Goal: Task Accomplishment & Management: Manage account settings

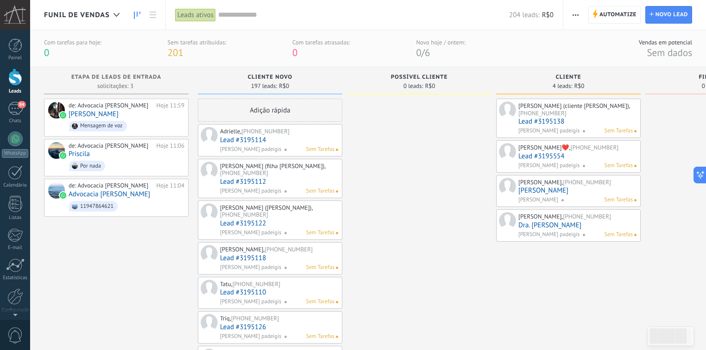
click at [552, 229] on link "Dra. [PERSON_NAME]" at bounding box center [577, 225] width 118 height 8
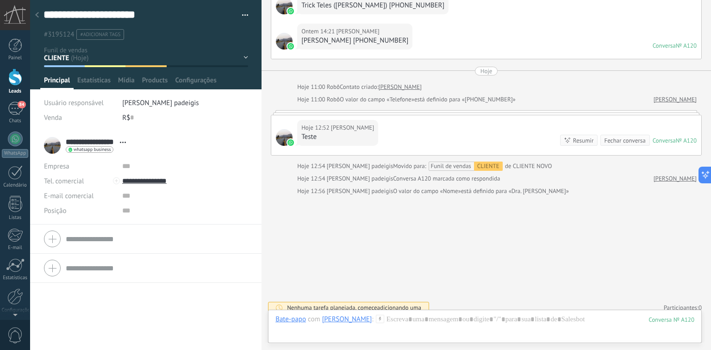
scroll to position [2335, 0]
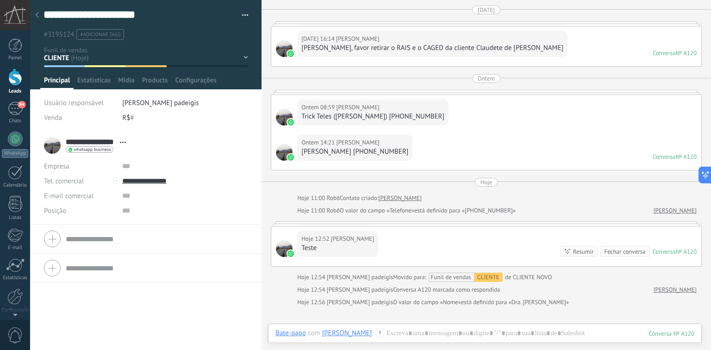
click at [564, 221] on div at bounding box center [486, 223] width 431 height 5
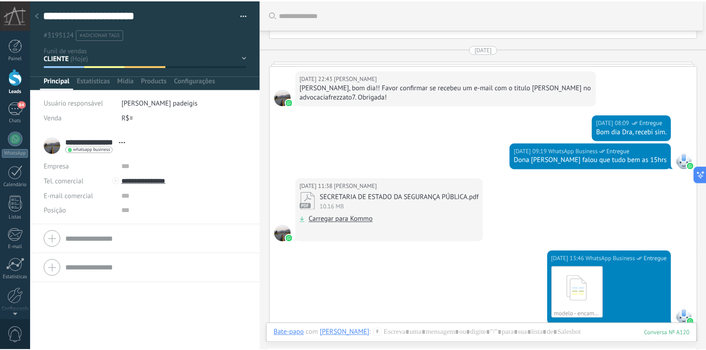
scroll to position [1631, 0]
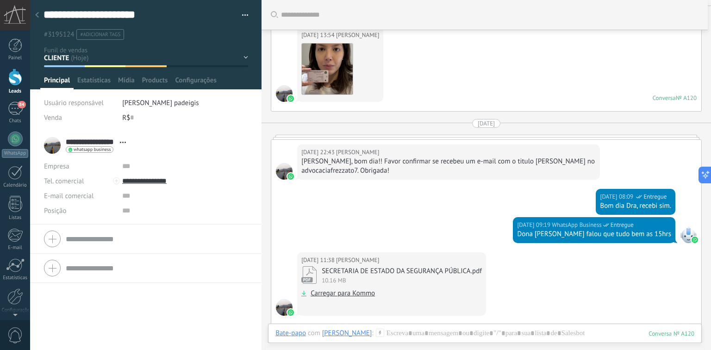
click at [33, 13] on div at bounding box center [37, 15] width 13 height 18
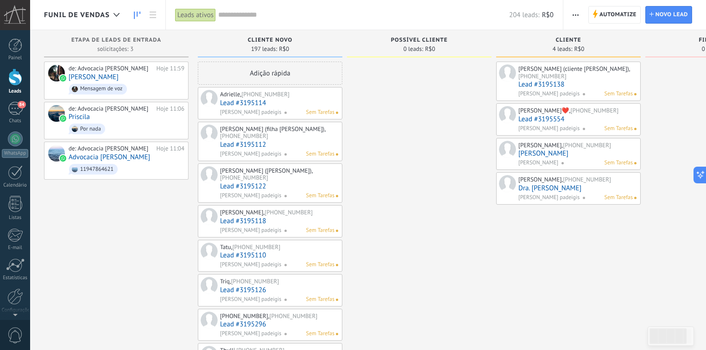
click at [106, 14] on span "Funil de vendas" at bounding box center [77, 15] width 66 height 9
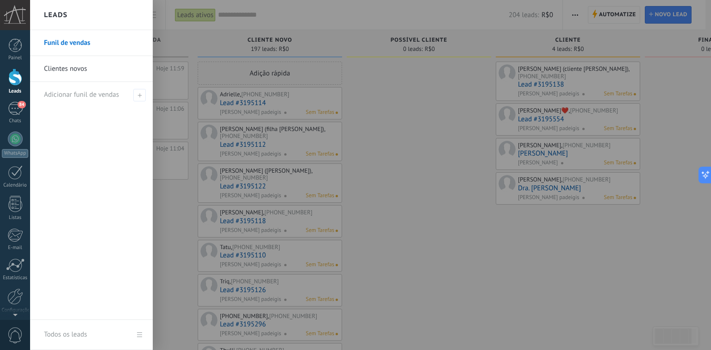
click at [448, 173] on div at bounding box center [385, 175] width 711 height 350
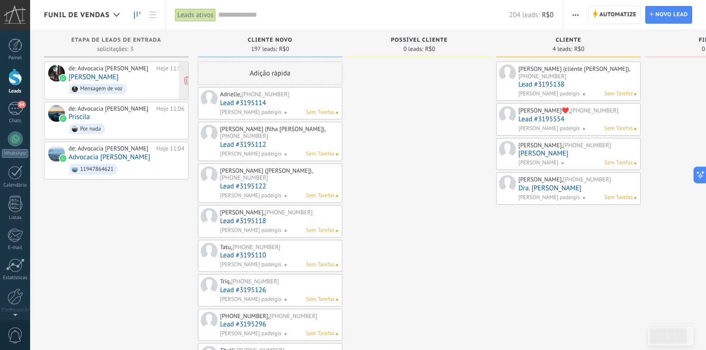
click at [89, 75] on link "[PERSON_NAME]" at bounding box center [94, 77] width 50 height 8
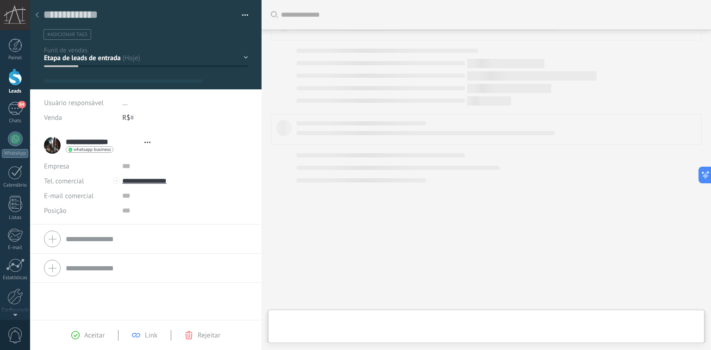
scroll to position [13, 0]
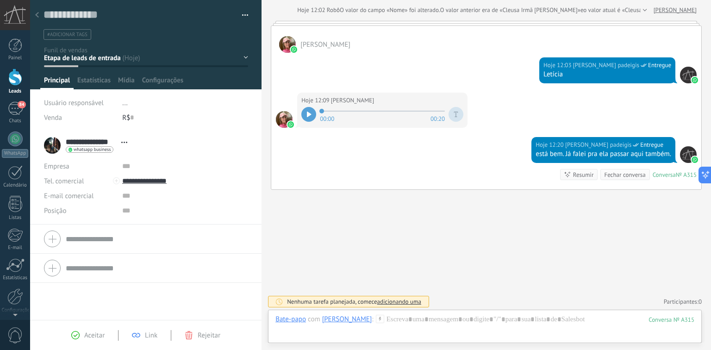
click at [80, 336] on div "Aceitar" at bounding box center [87, 335] width 33 height 8
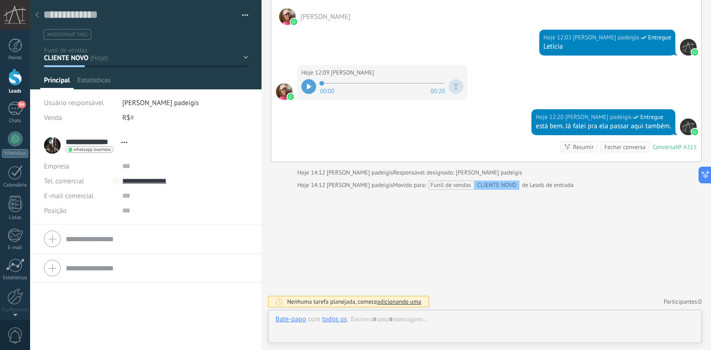
scroll to position [13, 0]
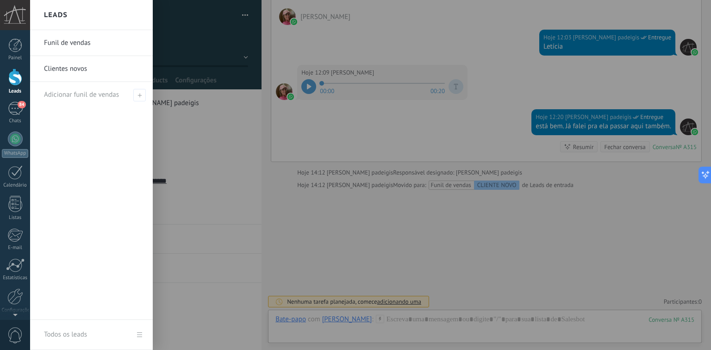
click at [14, 83] on div at bounding box center [15, 77] width 14 height 17
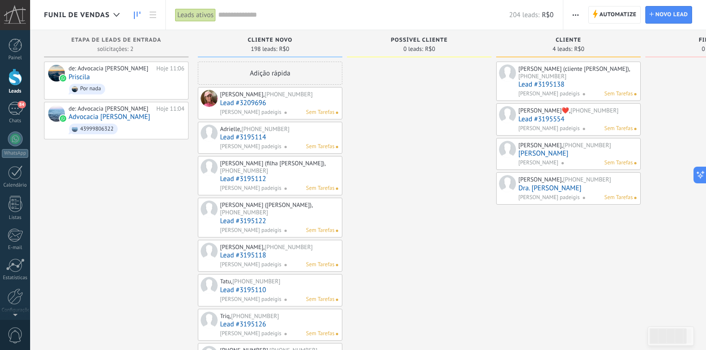
click at [259, 95] on div "[PERSON_NAME], [PHONE_NUMBER]" at bounding box center [279, 94] width 118 height 7
click at [274, 100] on link "Lead #3209696" at bounding box center [279, 103] width 118 height 8
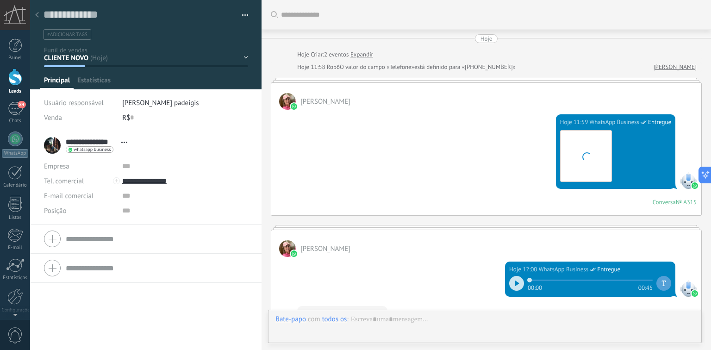
scroll to position [370, 0]
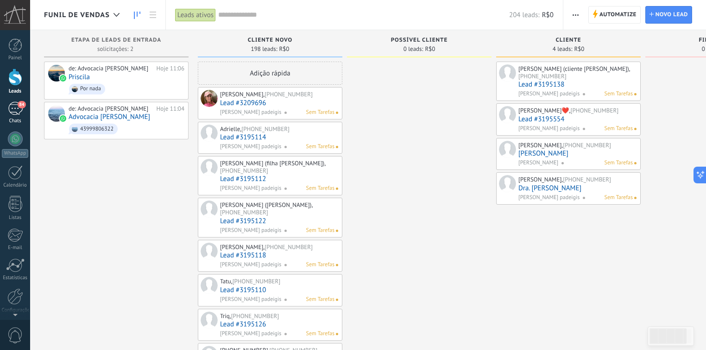
click at [14, 108] on div "84" at bounding box center [15, 108] width 15 height 13
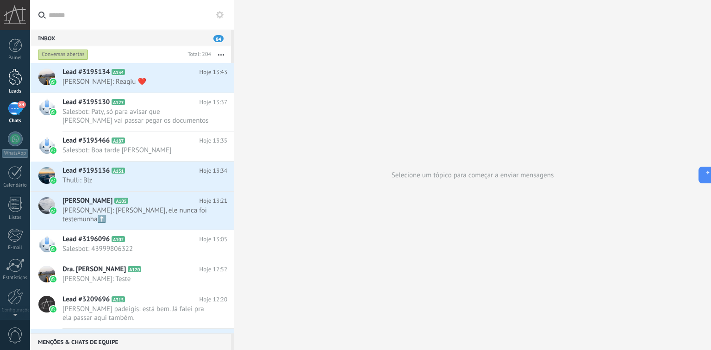
click at [16, 76] on div at bounding box center [15, 77] width 14 height 17
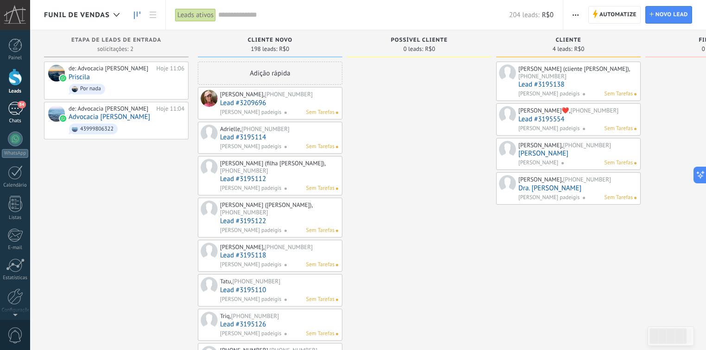
click at [19, 116] on link "84 Chats" at bounding box center [15, 113] width 30 height 22
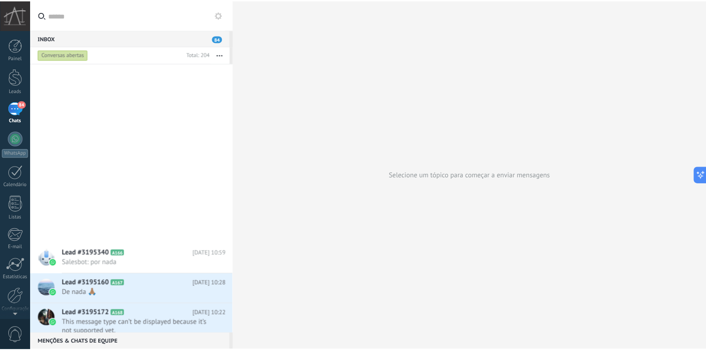
scroll to position [2117, 0]
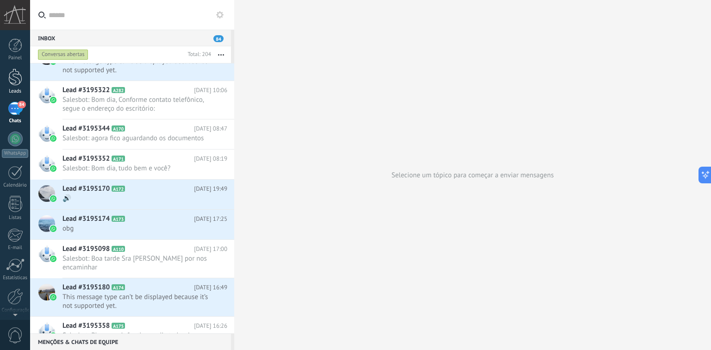
click at [15, 74] on div at bounding box center [15, 77] width 14 height 17
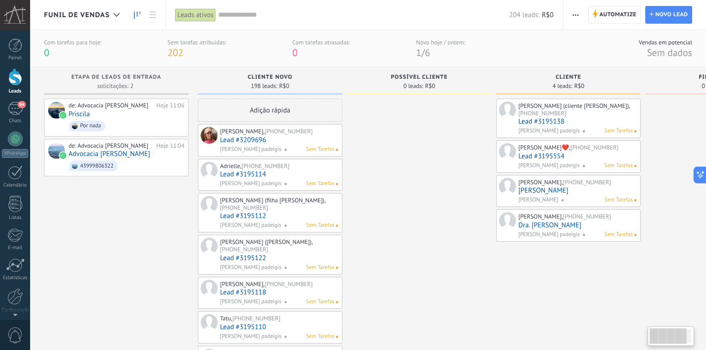
drag, startPoint x: 679, startPoint y: 338, endPoint x: 691, endPoint y: 340, distance: 12.6
click at [681, 338] on div at bounding box center [667, 336] width 37 height 16
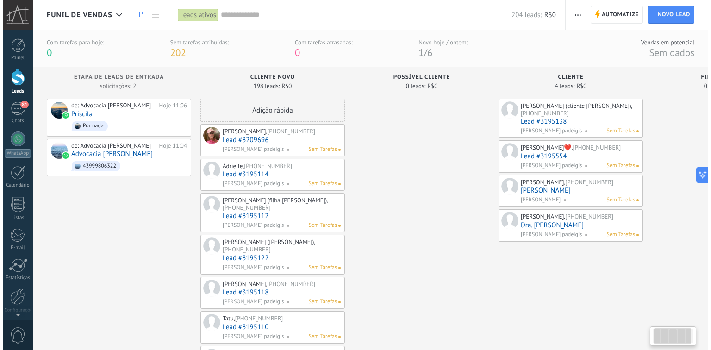
scroll to position [0, 35]
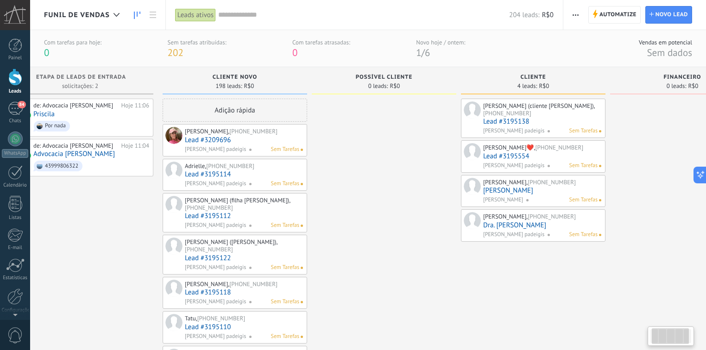
click at [684, 340] on div at bounding box center [670, 336] width 37 height 16
click at [686, 339] on div at bounding box center [670, 336] width 37 height 16
click at [652, 338] on div at bounding box center [670, 336] width 37 height 16
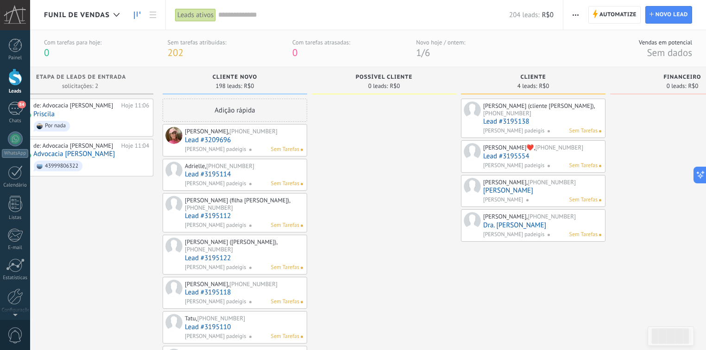
click at [198, 137] on link "Lead #3209696" at bounding box center [244, 140] width 118 height 8
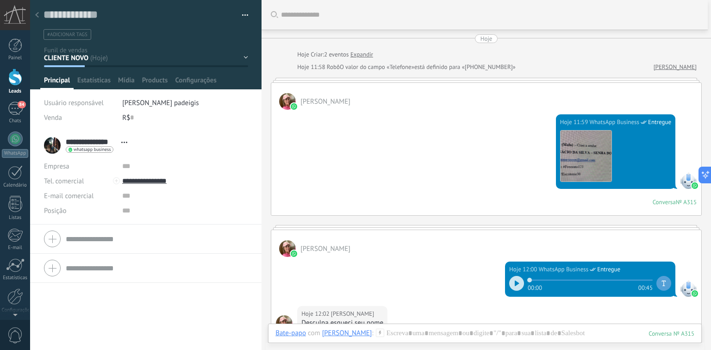
click at [376, 80] on div at bounding box center [486, 80] width 431 height 5
click at [372, 82] on div at bounding box center [486, 80] width 431 height 5
click at [452, 151] on div "Hoje 11:59 WhatsApp Business Entregue Download Conversa № A315 Conversa № A315" at bounding box center [486, 163] width 430 height 106
click at [34, 12] on div at bounding box center [37, 15] width 13 height 18
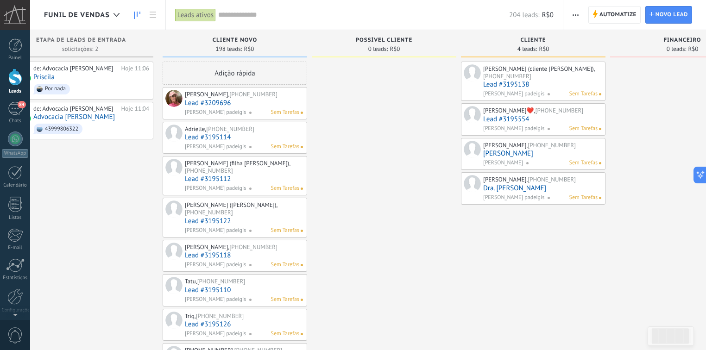
click at [528, 123] on link "Lead #3195554" at bounding box center [542, 119] width 118 height 8
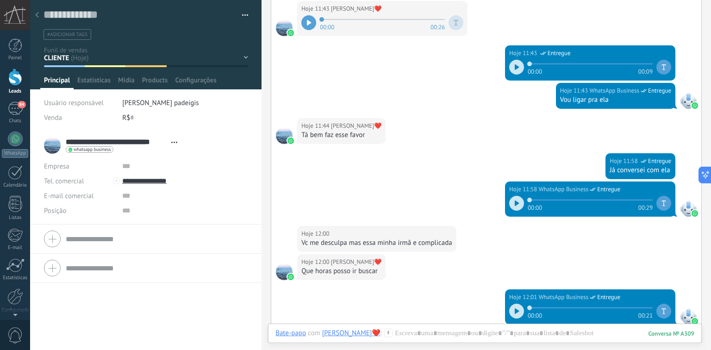
scroll to position [545, 0]
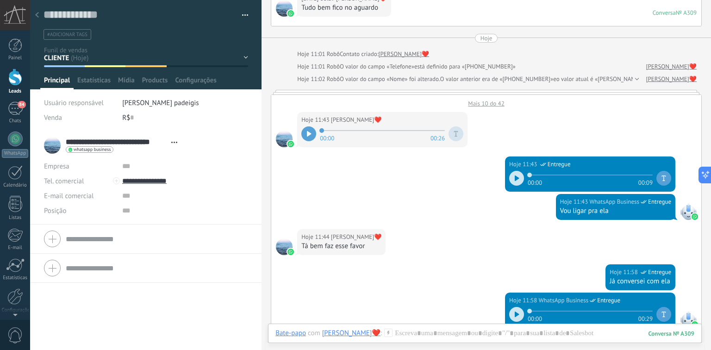
click at [474, 95] on div "Mais 10 do 42" at bounding box center [486, 101] width 430 height 13
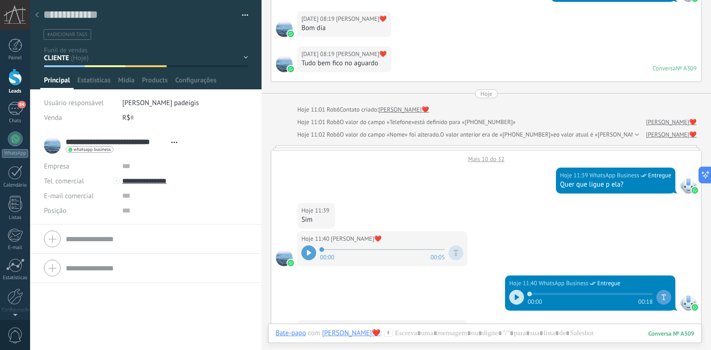
scroll to position [415, 0]
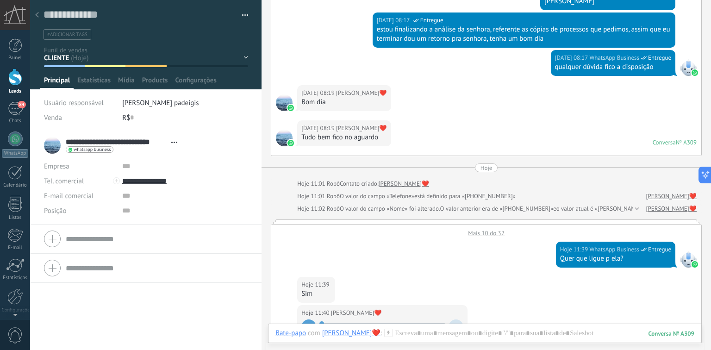
click at [483, 225] on div "Mais 10 do 32" at bounding box center [486, 231] width 430 height 13
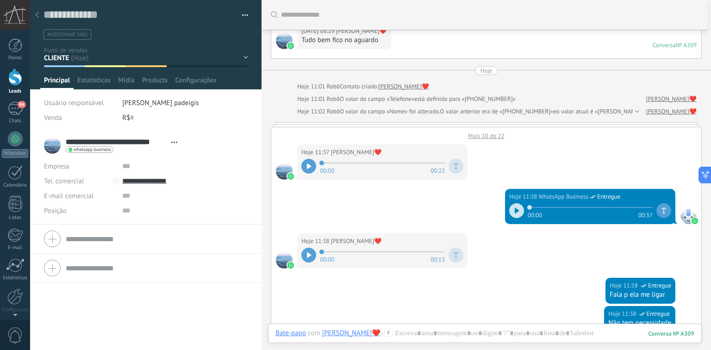
scroll to position [401, 0]
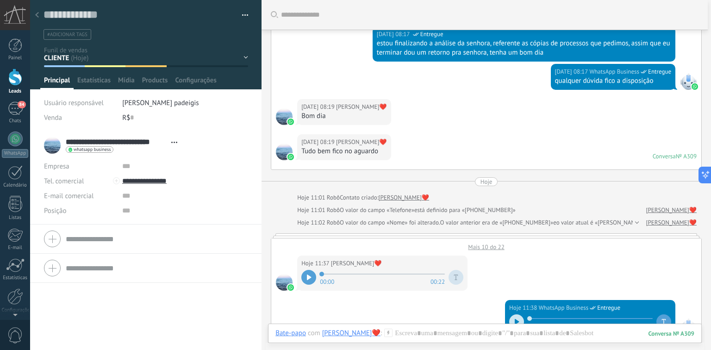
click at [478, 233] on div at bounding box center [486, 235] width 431 height 5
click at [479, 233] on div at bounding box center [486, 235] width 431 height 5
click at [479, 238] on div "Mais 10 do 22" at bounding box center [486, 244] width 430 height 13
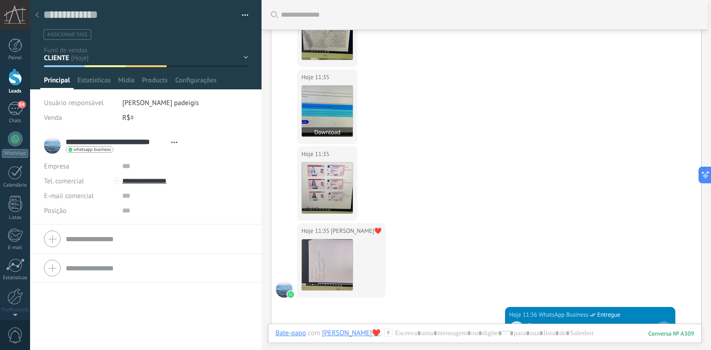
scroll to position [605, 0]
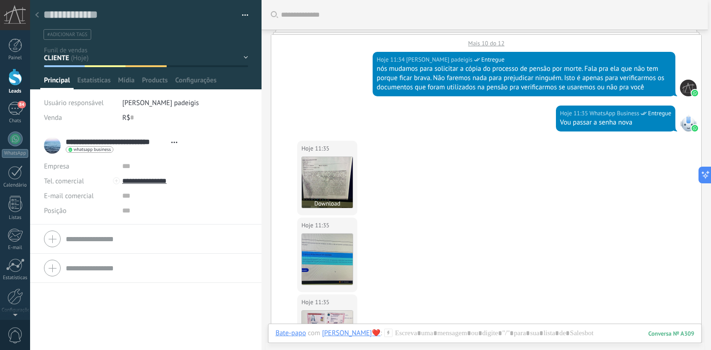
click at [334, 168] on img at bounding box center [327, 182] width 51 height 51
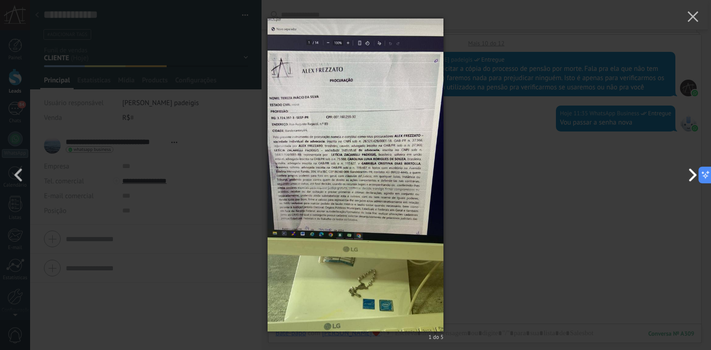
click at [689, 174] on button "button" at bounding box center [691, 175] width 42 height 51
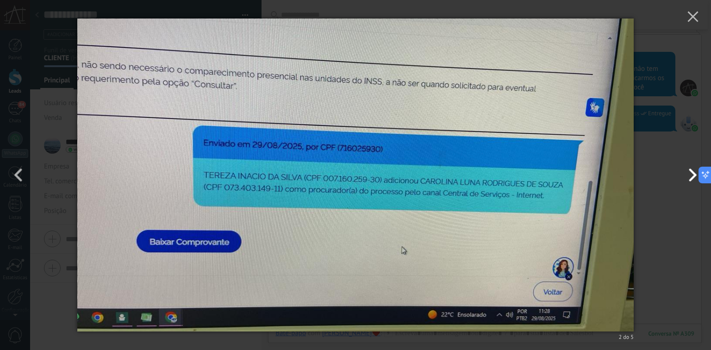
click at [689, 174] on button "button" at bounding box center [691, 175] width 42 height 51
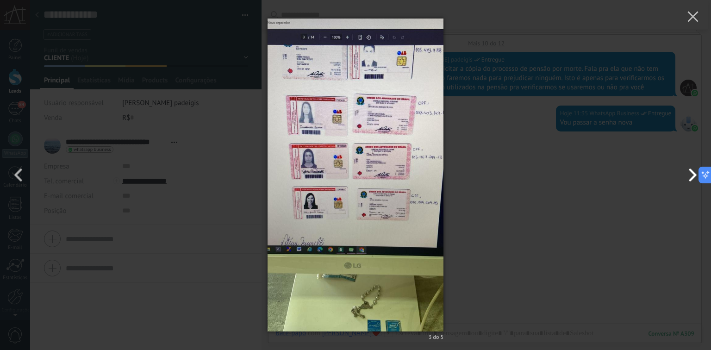
click at [696, 172] on button "button" at bounding box center [691, 175] width 42 height 51
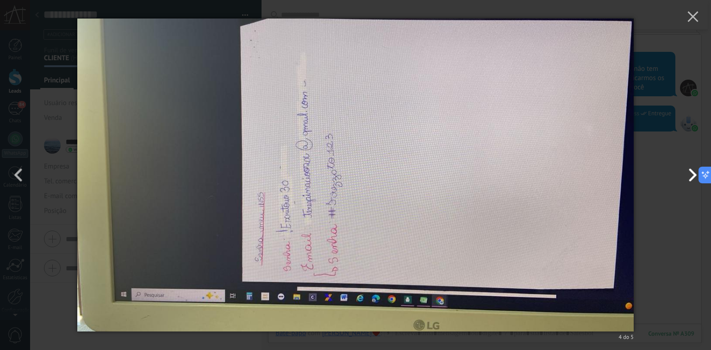
click at [696, 172] on button "button" at bounding box center [691, 175] width 42 height 51
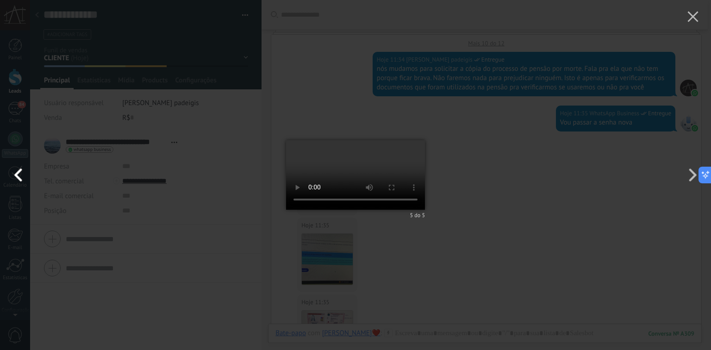
click at [21, 178] on button "button" at bounding box center [21, 175] width 42 height 51
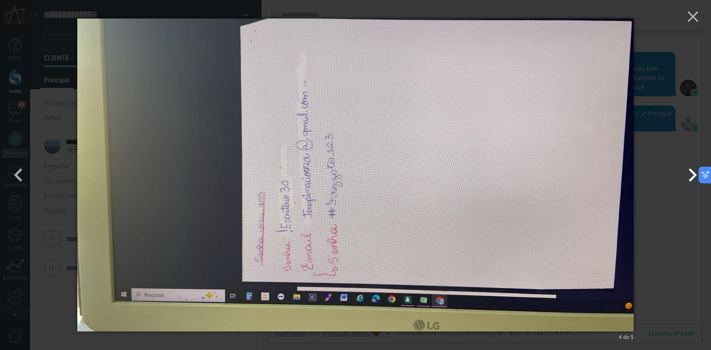
click at [689, 176] on button "button" at bounding box center [691, 175] width 42 height 51
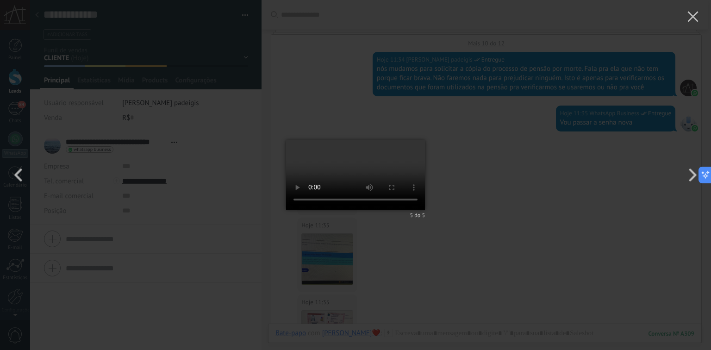
click at [600, 198] on div "5 do 5" at bounding box center [355, 175] width 711 height 350
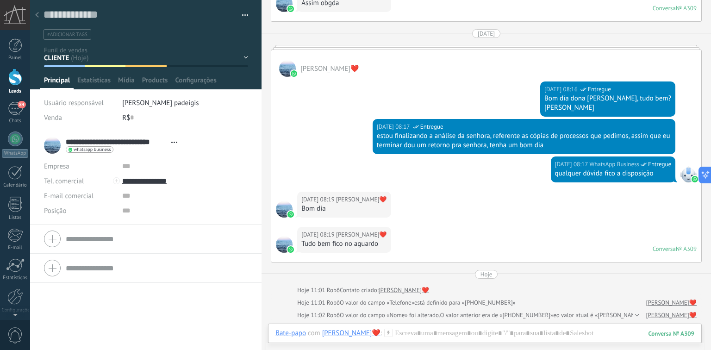
scroll to position [457, 0]
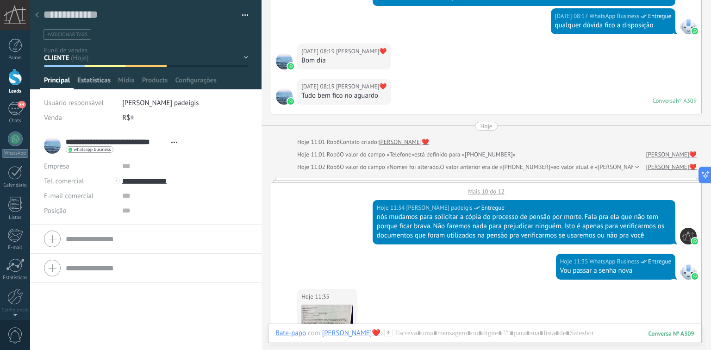
click at [90, 81] on span "Estatísticas" at bounding box center [93, 82] width 33 height 13
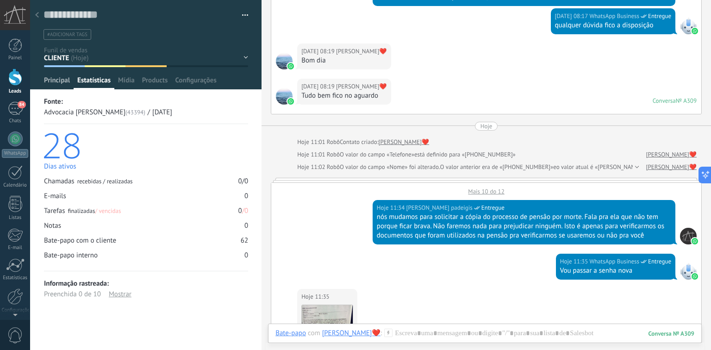
click at [56, 79] on span "Principal" at bounding box center [57, 82] width 26 height 13
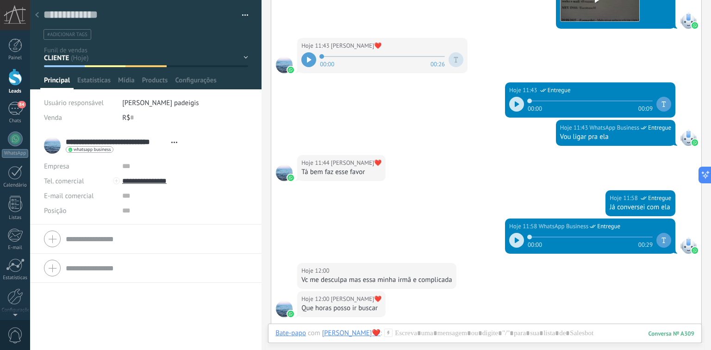
scroll to position [2234, 0]
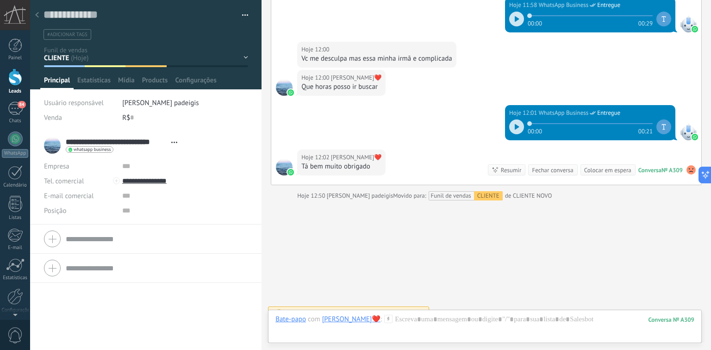
click at [358, 320] on div "[PERSON_NAME]❤️" at bounding box center [351, 319] width 58 height 8
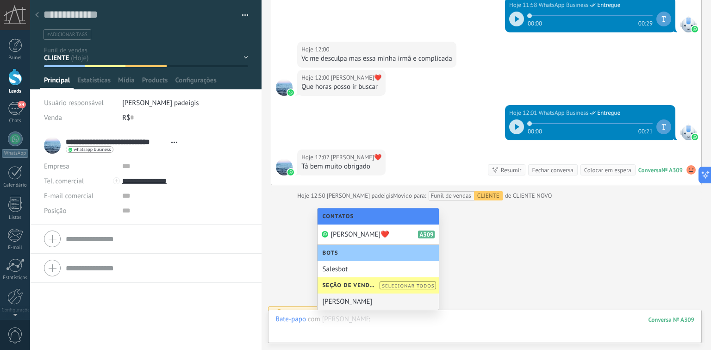
click at [293, 328] on div at bounding box center [485, 329] width 419 height 28
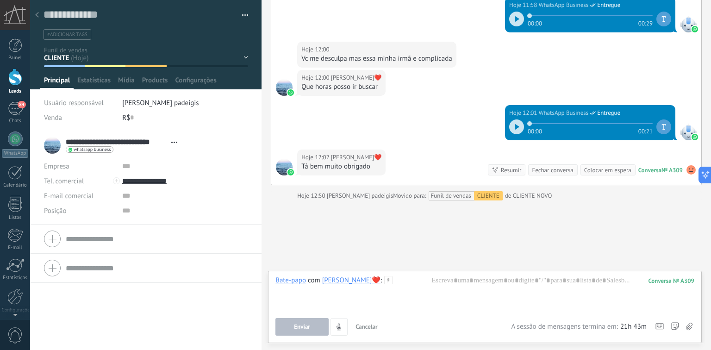
click at [37, 13] on icon at bounding box center [37, 15] width 4 height 6
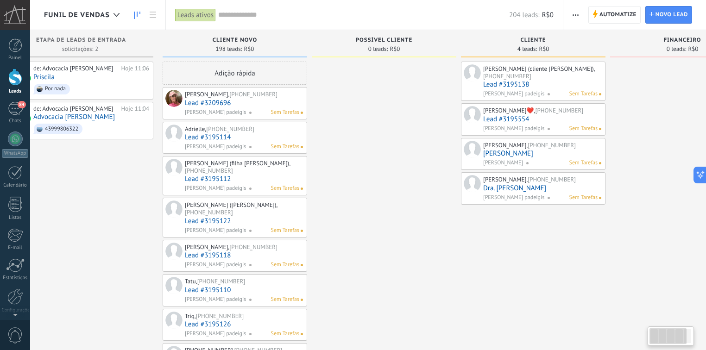
drag, startPoint x: 87, startPoint y: 168, endPoint x: 131, endPoint y: 171, distance: 44.1
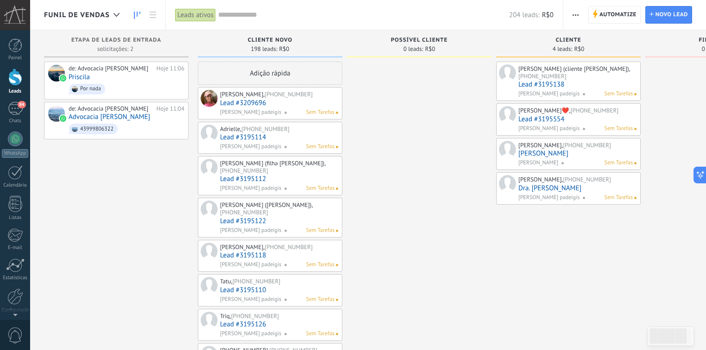
drag, startPoint x: 83, startPoint y: 176, endPoint x: 120, endPoint y: 177, distance: 36.6
drag, startPoint x: 439, startPoint y: 238, endPoint x: 711, endPoint y: 223, distance: 272.7
click at [705, 223] on html ".abccls-1,.abccls-2{fill-rule:evenodd}.abccls-2{fill:#fff} .abfcls-1{fill:none}…" at bounding box center [353, 175] width 706 height 350
click at [17, 44] on div at bounding box center [15, 45] width 14 height 14
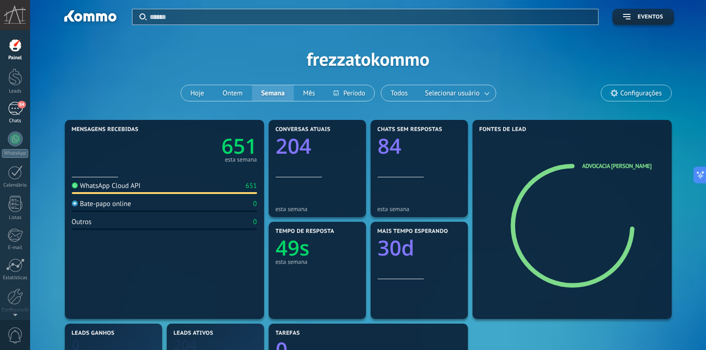
click at [14, 111] on div "84" at bounding box center [15, 108] width 15 height 13
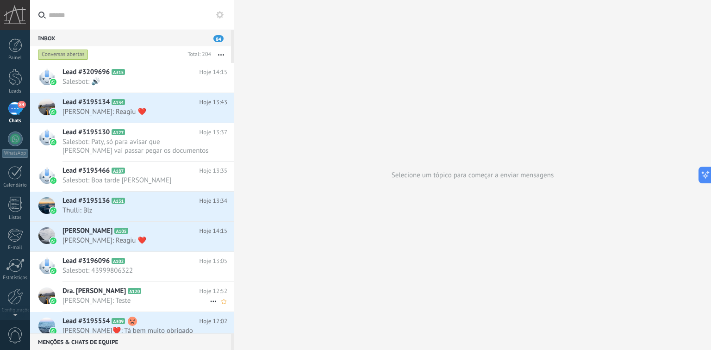
click at [139, 295] on h2 "Dra. [PERSON_NAME] A120" at bounding box center [131, 291] width 137 height 9
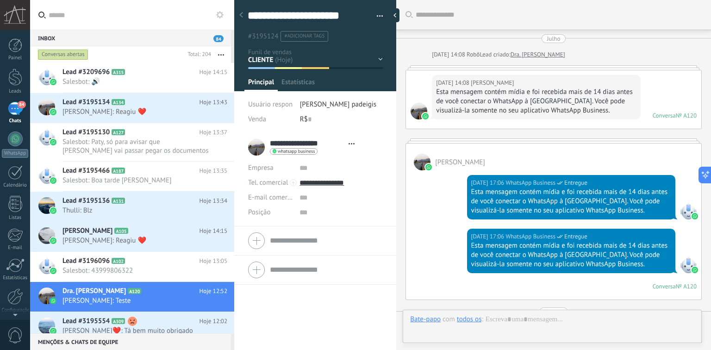
type textarea "**********"
